Goal: Task Accomplishment & Management: Use online tool/utility

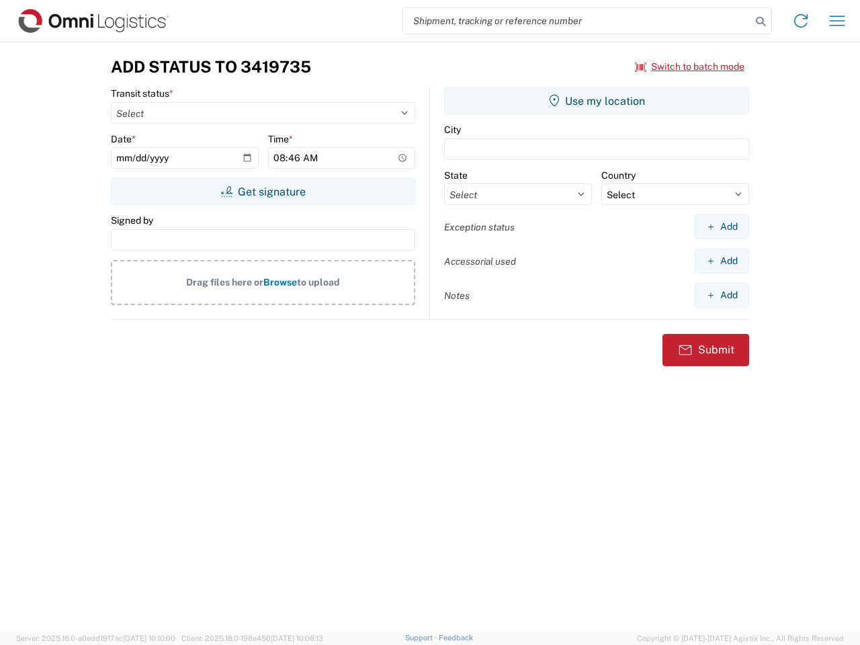
click at [577, 21] on input "search" at bounding box center [577, 21] width 348 height 26
click at [760, 21] on icon at bounding box center [760, 21] width 19 height 19
click at [800, 21] on icon at bounding box center [800, 20] width 21 height 21
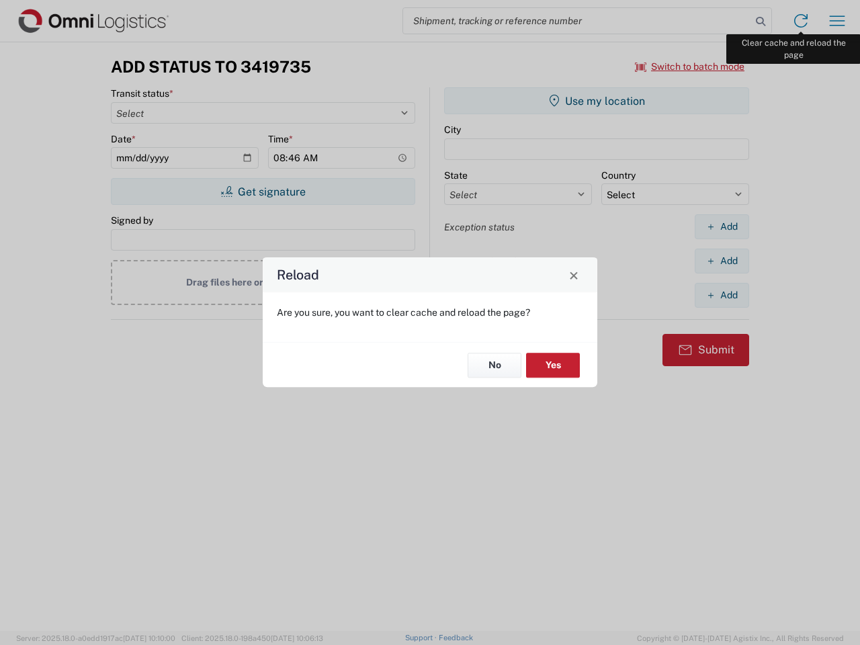
click at [837, 21] on div "Reload Are you sure, you want to clear cache and reload the page? No Yes" at bounding box center [430, 322] width 860 height 645
click at [690, 66] on div "Reload Are you sure, you want to clear cache and reload the page? No Yes" at bounding box center [430, 322] width 860 height 645
click at [263, 191] on div "Reload Are you sure, you want to clear cache and reload the page? No Yes" at bounding box center [430, 322] width 860 height 645
click at [596, 101] on div "Reload Are you sure, you want to clear cache and reload the page? No Yes" at bounding box center [430, 322] width 860 height 645
click at [721, 226] on div "Reload Are you sure, you want to clear cache and reload the page? No Yes" at bounding box center [430, 322] width 860 height 645
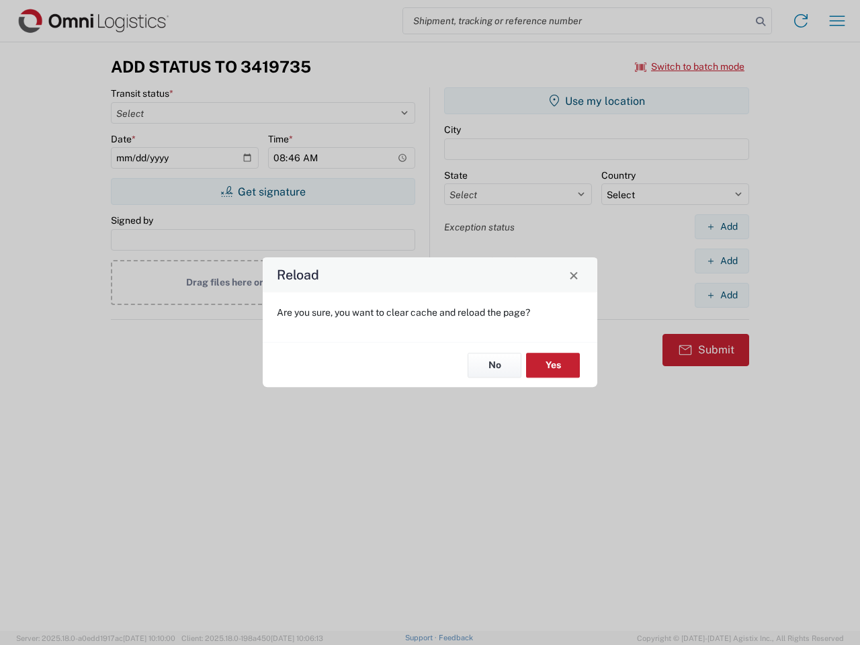
click at [721, 261] on div "Reload Are you sure, you want to clear cache and reload the page? No Yes" at bounding box center [430, 322] width 860 height 645
click at [721, 295] on div "Reload Are you sure, you want to clear cache and reload the page? No Yes" at bounding box center [430, 322] width 860 height 645
